Goal: Task Accomplishment & Management: Manage account settings

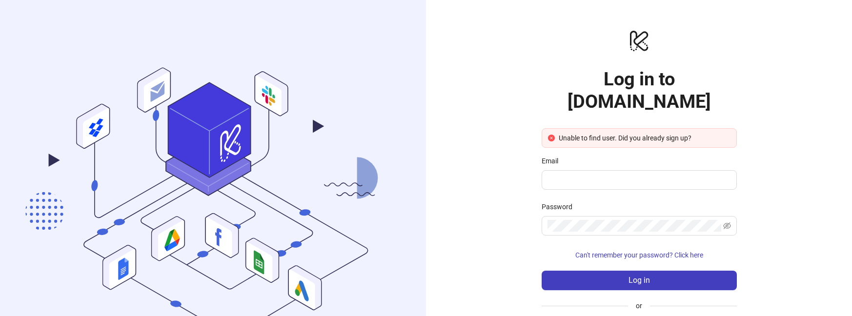
click at [766, 192] on div "logo/logo-mobile Log in to Kitchn.io Unable to find user. Did you already sign …" at bounding box center [639, 198] width 426 height 397
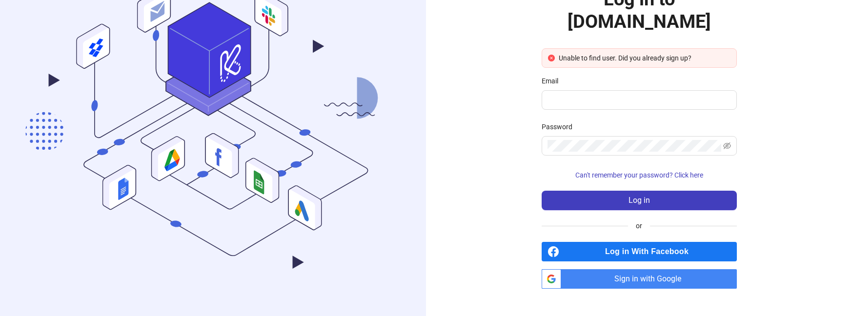
scroll to position [81, 0]
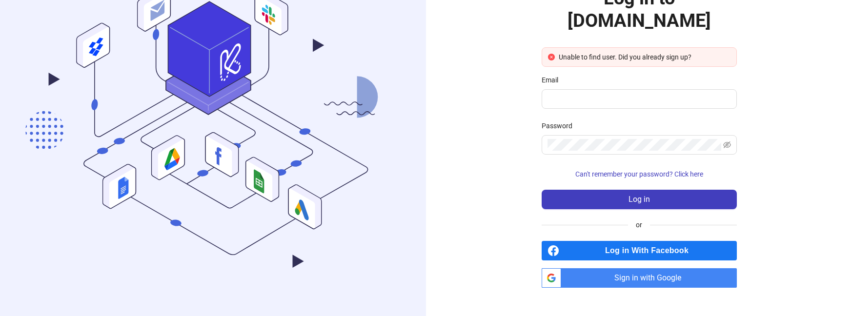
click at [657, 268] on span "Sign in with Google" at bounding box center [651, 278] width 172 height 20
